Goal: Task Accomplishment & Management: Manage account settings

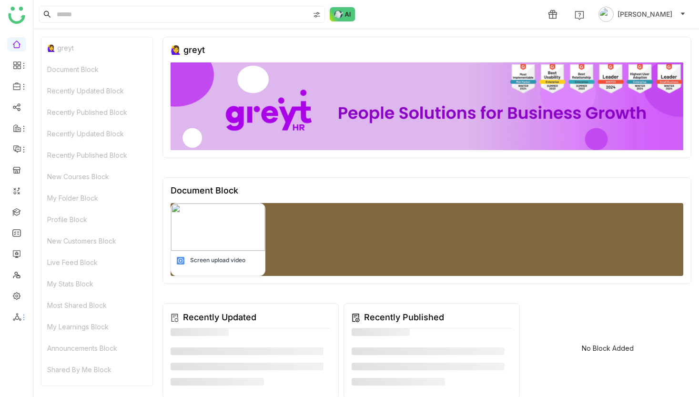
click at [23, 318] on icon at bounding box center [23, 318] width 1 height 6
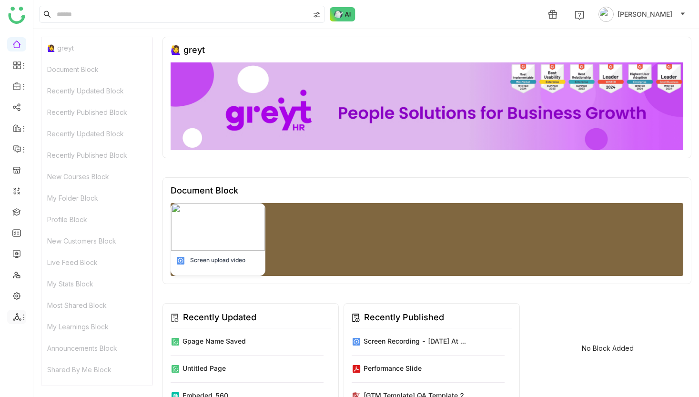
click at [21, 318] on icon at bounding box center [24, 318] width 8 height 8
click at [21, 299] on link at bounding box center [16, 295] width 9 height 8
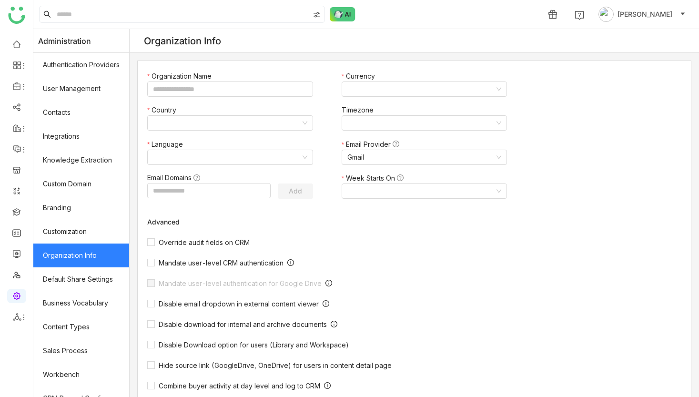
type input "*******"
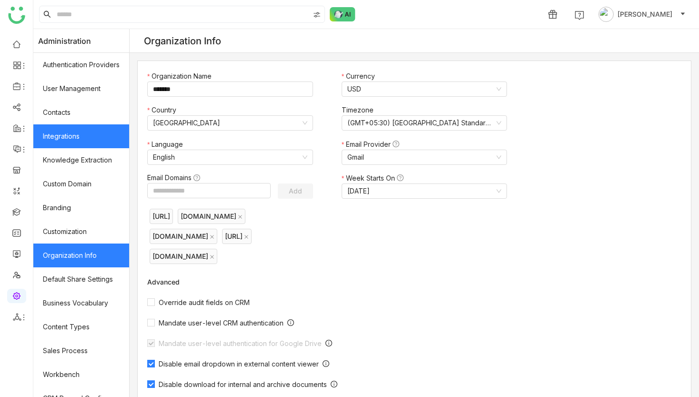
click at [81, 138] on link "Integrations" at bounding box center [81, 136] width 96 height 24
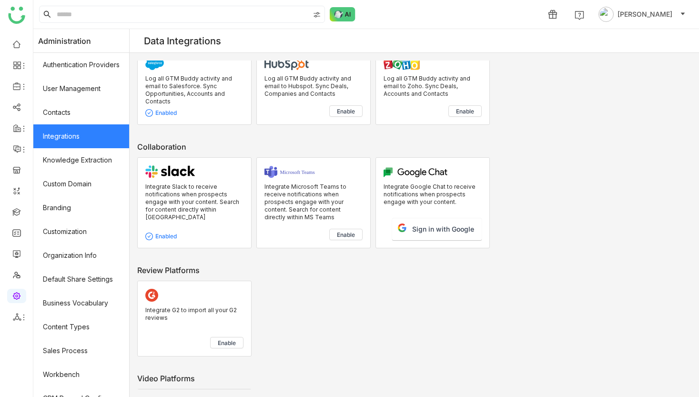
scroll to position [31, 0]
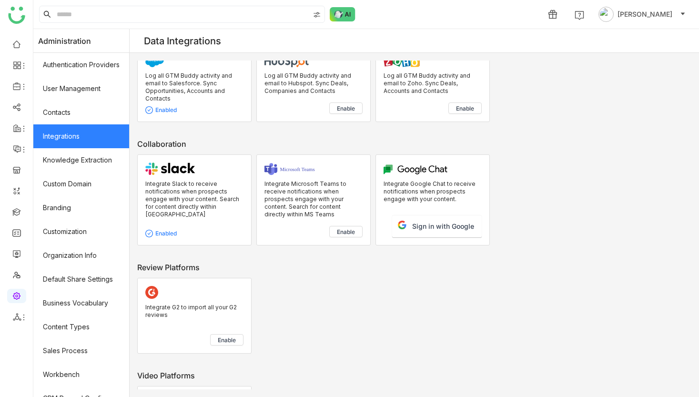
click at [337, 230] on span "Enable" at bounding box center [346, 232] width 18 height 8
click at [633, 22] on div "1 [PERSON_NAME]" at bounding box center [615, 14] width 158 height 19
click at [634, 18] on span "[PERSON_NAME]" at bounding box center [645, 14] width 55 height 10
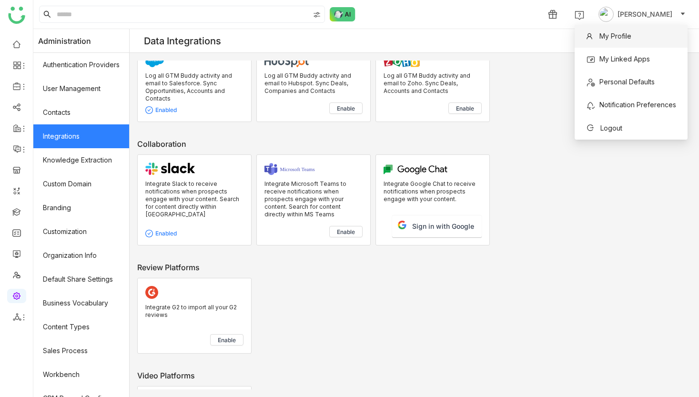
click at [628, 37] on span "My Profile" at bounding box center [616, 36] width 32 height 8
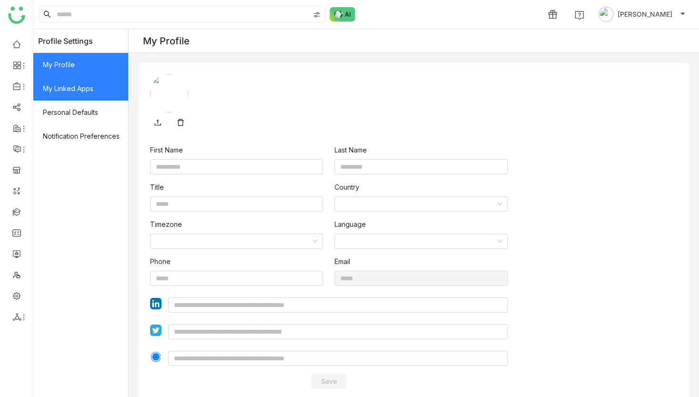
click at [92, 88] on span "My Linked Apps" at bounding box center [80, 89] width 95 height 24
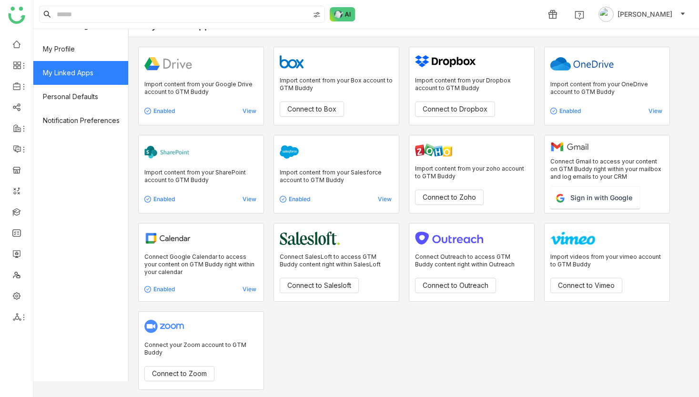
scroll to position [15, 0]
